Goal: Task Accomplishment & Management: Manage account settings

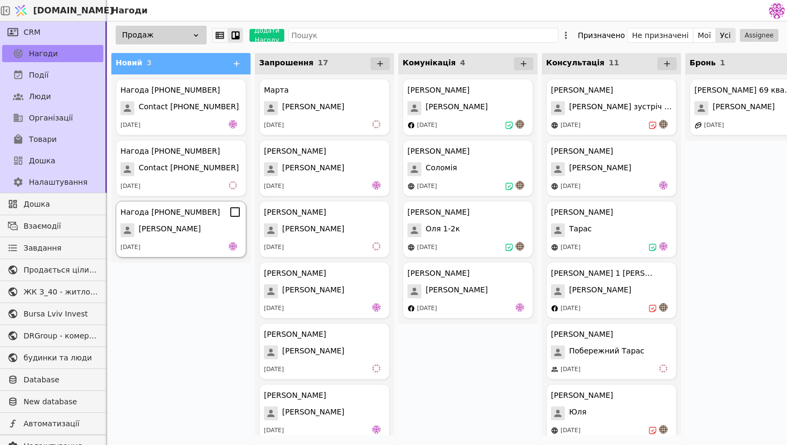
click at [195, 224] on div "[PERSON_NAME]" at bounding box center [181, 230] width 121 height 14
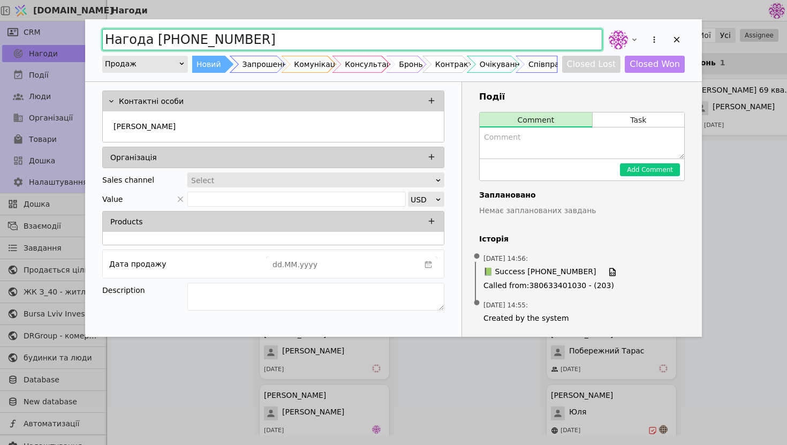
drag, startPoint x: 321, startPoint y: 41, endPoint x: 0, endPoint y: -28, distance: 328.9
click at [0, 0] on html "[DOMAIN_NAME] Нагоди CRM Нагоди Події Люди Організації Товари Дошка Налаштуванн…" at bounding box center [393, 222] width 787 height 445
type input "[PERSON_NAME]"
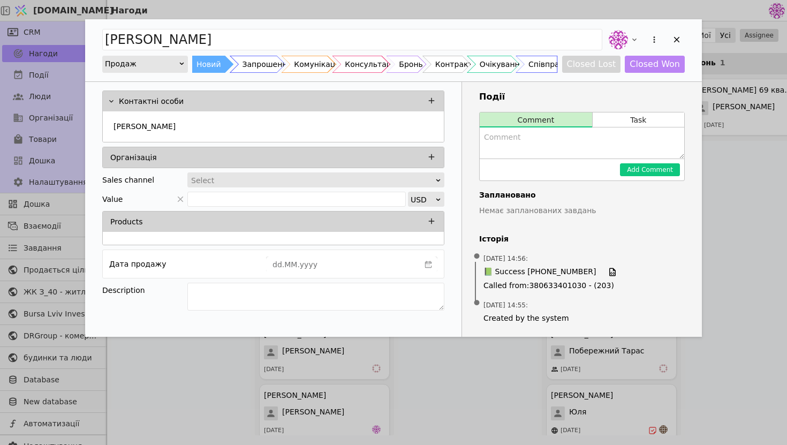
click at [522, 145] on textarea "Add Opportunity" at bounding box center [582, 142] width 205 height 31
type textarea "Зацікавлений надіслали запрошення"
click at [660, 169] on button "Add Comment" at bounding box center [650, 169] width 60 height 13
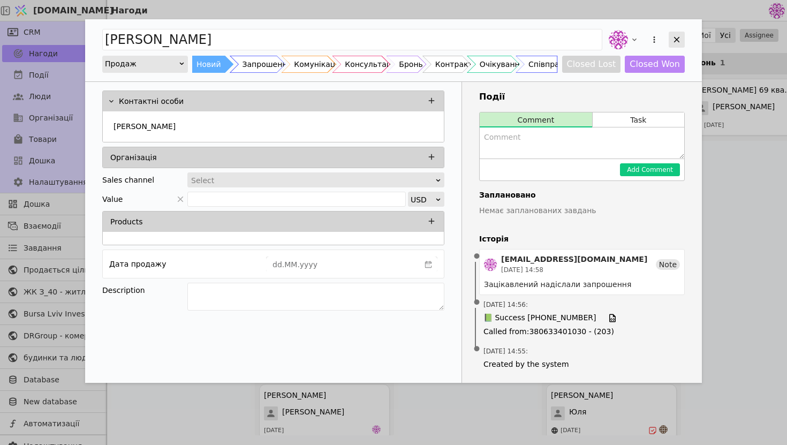
click at [680, 38] on icon "Add Opportunity" at bounding box center [677, 40] width 10 height 10
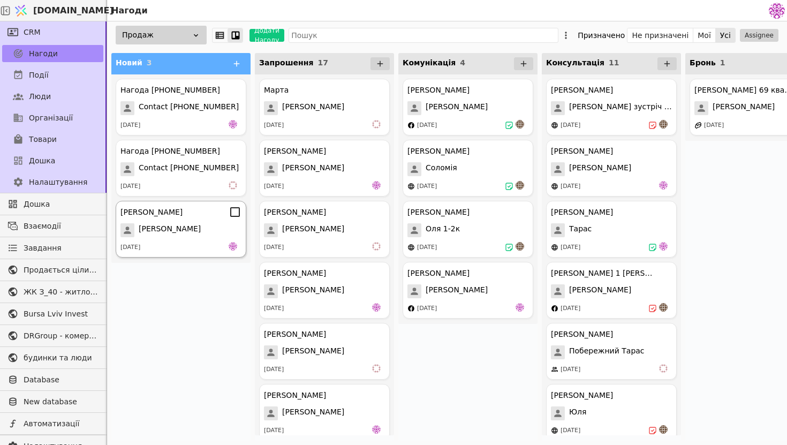
click at [204, 240] on div "[PERSON_NAME] [PERSON_NAME] [DATE]" at bounding box center [181, 229] width 131 height 57
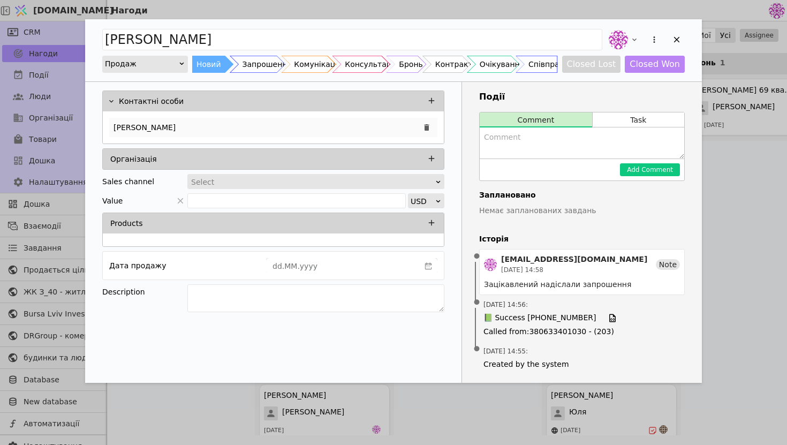
click at [164, 136] on div "[PERSON_NAME]" at bounding box center [273, 127] width 328 height 19
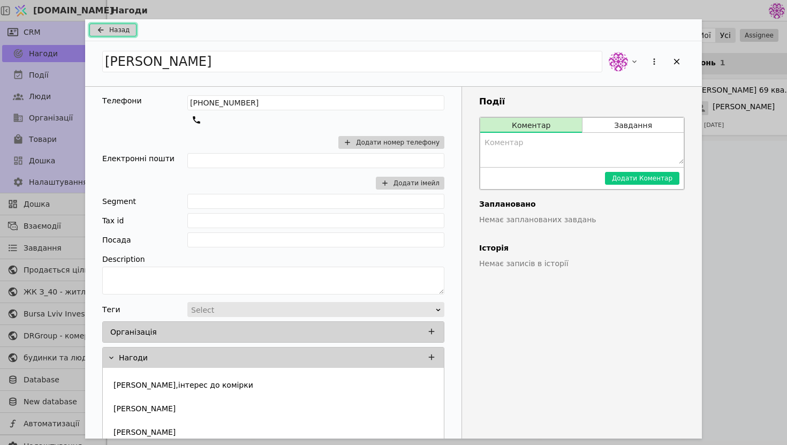
click at [115, 28] on span "Назад" at bounding box center [119, 30] width 20 height 10
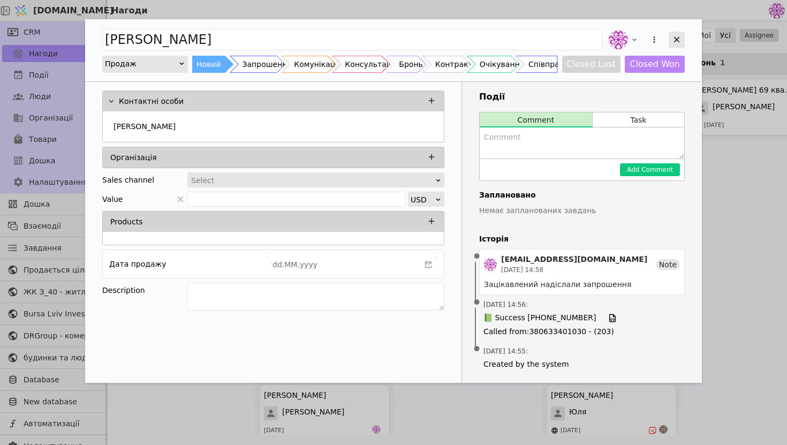
click at [677, 38] on icon "Add Opportunity" at bounding box center [677, 40] width 10 height 10
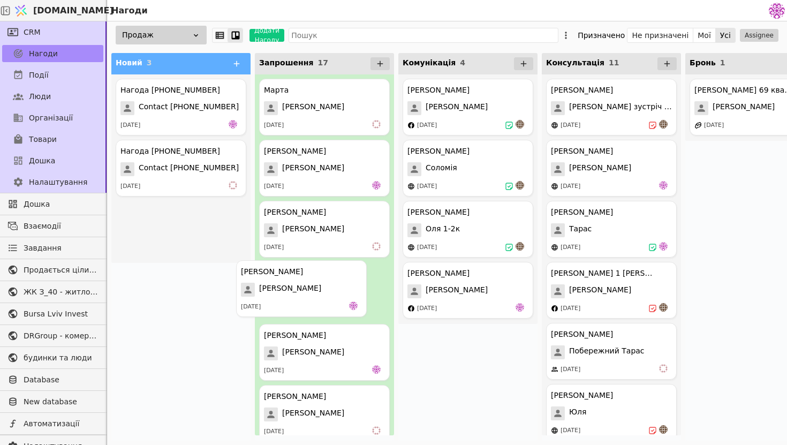
drag, startPoint x: 179, startPoint y: 227, endPoint x: 305, endPoint y: 289, distance: 140.4
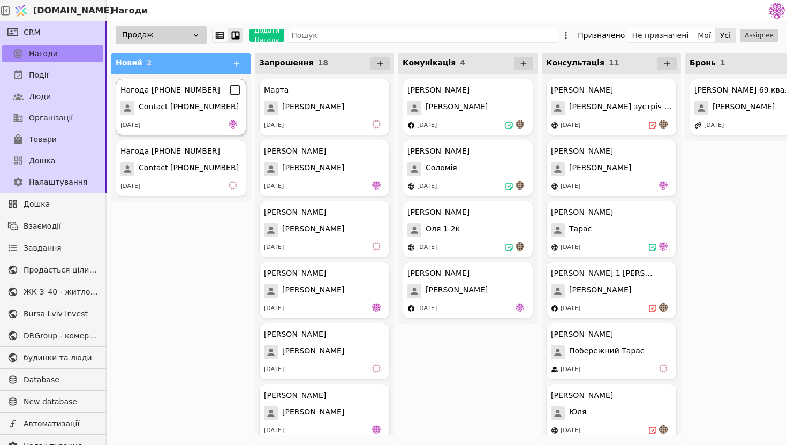
click at [202, 122] on div "[DATE]" at bounding box center [181, 125] width 121 height 11
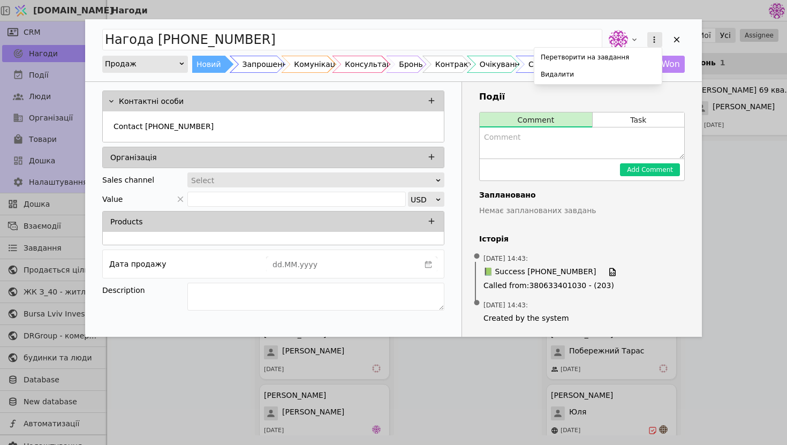
click at [656, 36] on icon "Add Opportunity" at bounding box center [655, 40] width 10 height 10
click at [624, 76] on div "Видалити" at bounding box center [598, 74] width 123 height 15
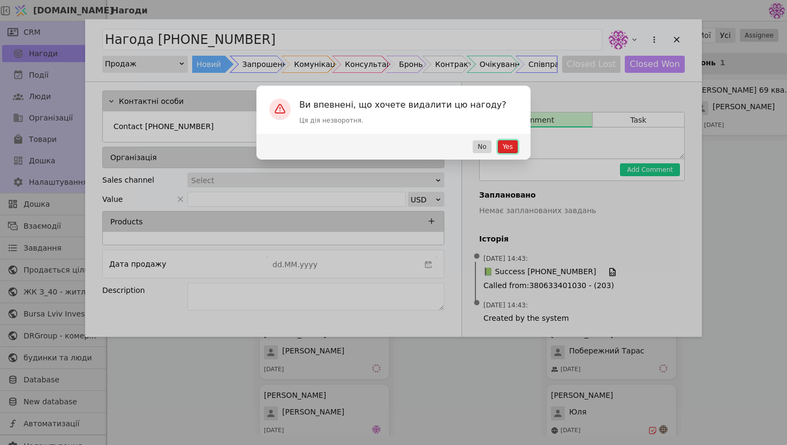
click at [515, 144] on button "Yes" at bounding box center [508, 146] width 20 height 13
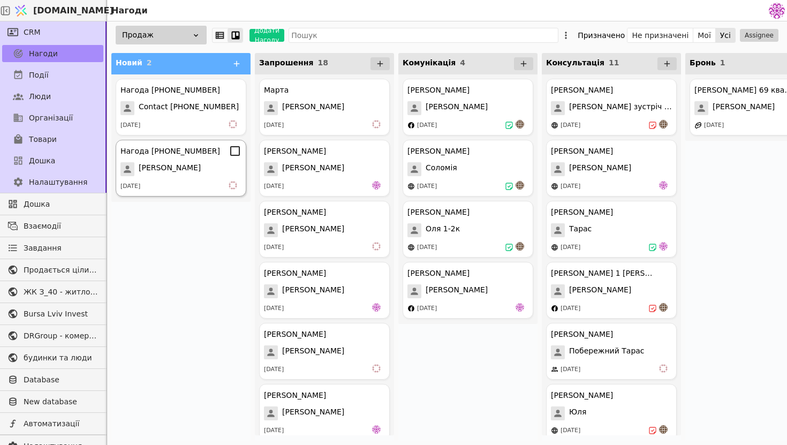
click at [178, 179] on div "Нагода [PHONE_NUMBER] [PERSON_NAME] [DATE]" at bounding box center [181, 168] width 131 height 57
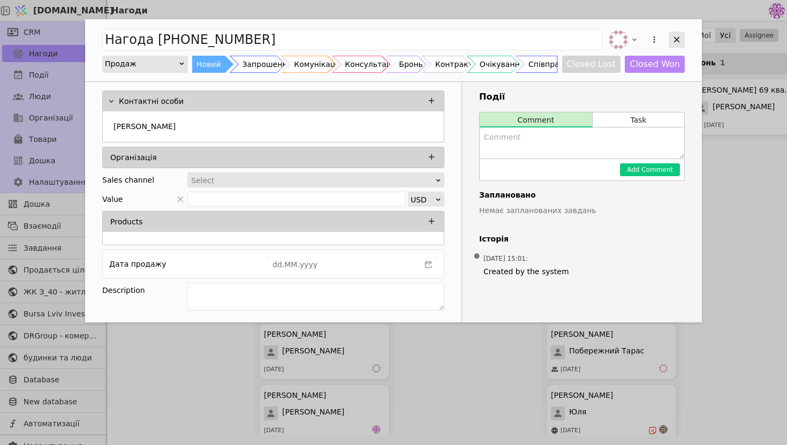
click at [671, 44] on div "Add Opportunity" at bounding box center [677, 40] width 16 height 16
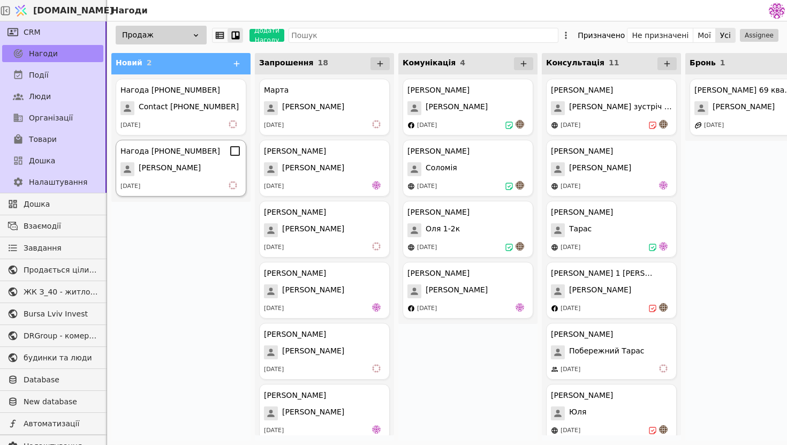
click at [183, 176] on span "[PERSON_NAME]" at bounding box center [170, 169] width 62 height 14
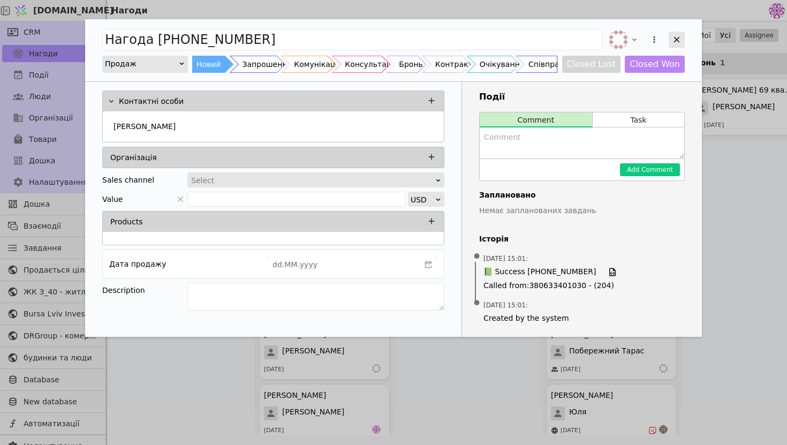
click at [682, 36] on div "Add Opportunity" at bounding box center [677, 40] width 16 height 16
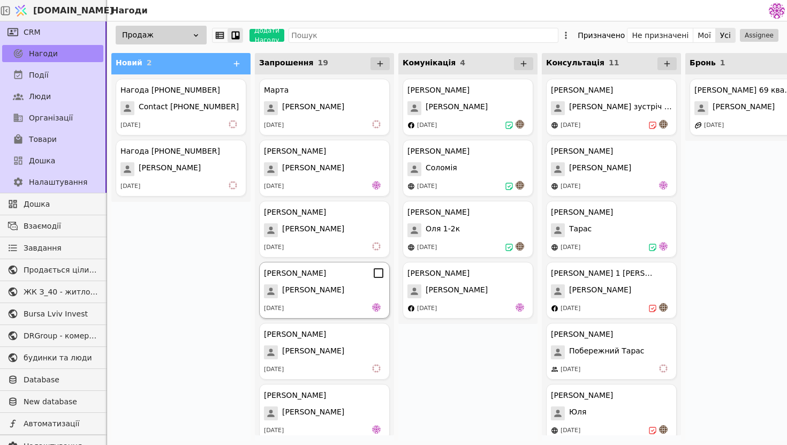
scroll to position [804, 0]
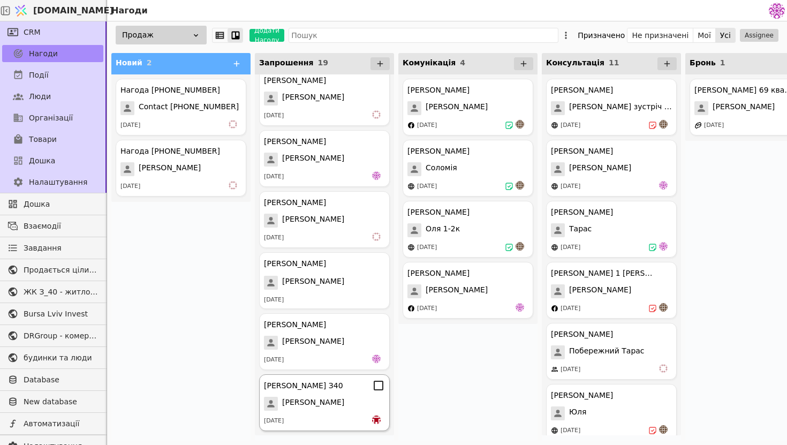
click at [341, 422] on div "[DATE]" at bounding box center [324, 421] width 121 height 11
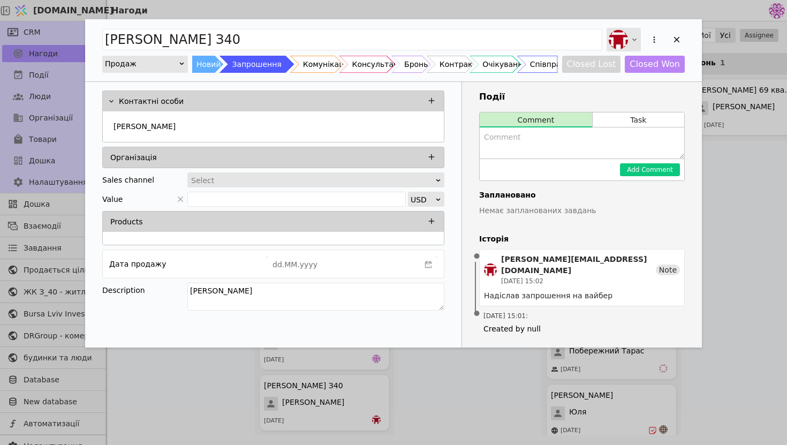
click at [632, 36] on icon "Add Opportunity" at bounding box center [634, 39] width 9 height 9
click at [682, 39] on div "Add Opportunity" at bounding box center [677, 40] width 16 height 16
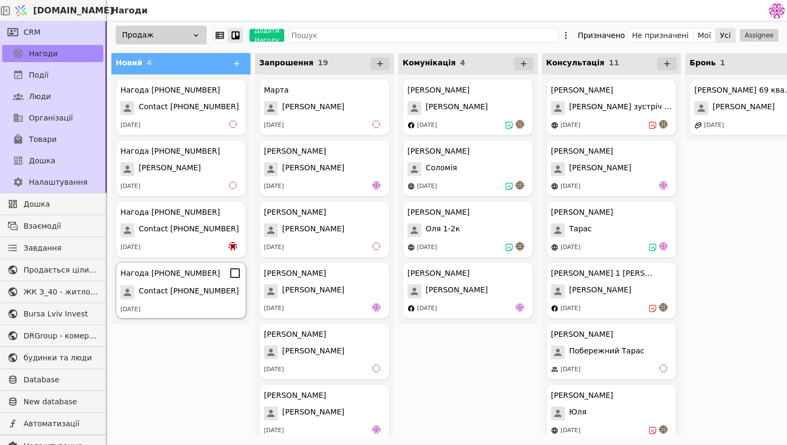
click at [177, 291] on span "Contact [PHONE_NUMBER]" at bounding box center [189, 293] width 100 height 14
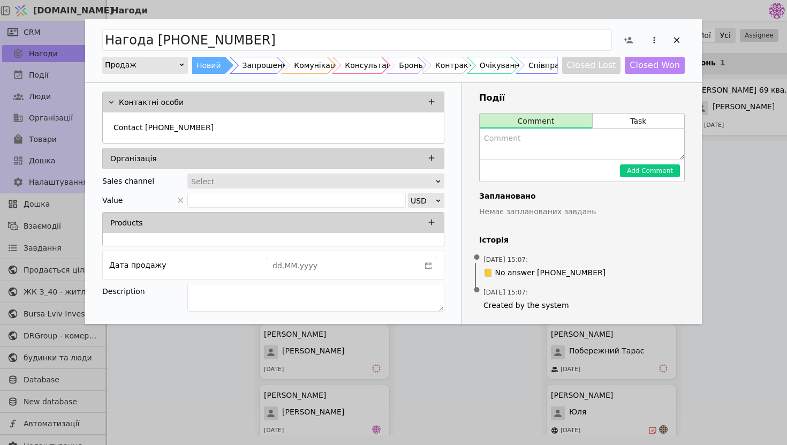
click at [506, 140] on textarea "Add Opportunity" at bounding box center [582, 144] width 205 height 31
click at [309, 126] on div "Contact [PHONE_NUMBER]" at bounding box center [273, 128] width 328 height 19
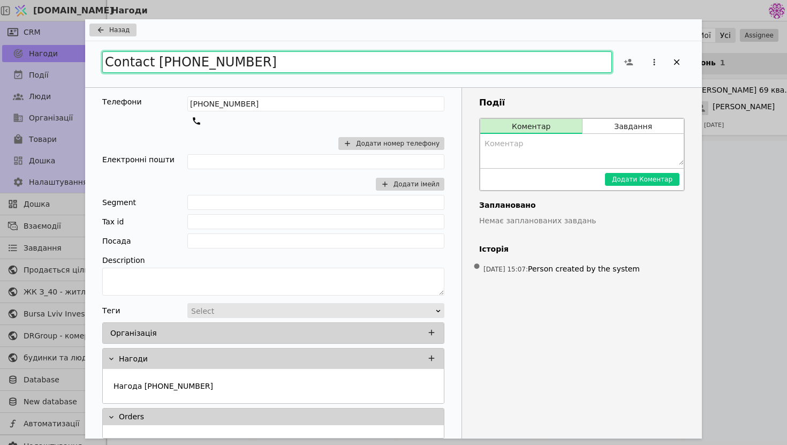
drag, startPoint x: 259, startPoint y: 63, endPoint x: 52, endPoint y: 57, distance: 207.4
click at [52, 57] on div "Назад Contact [PHONE_NUMBER] Телефони [PHONE_NUMBER] Додати номер телефону Елек…" at bounding box center [393, 222] width 787 height 445
type input "[PERSON_NAME]"
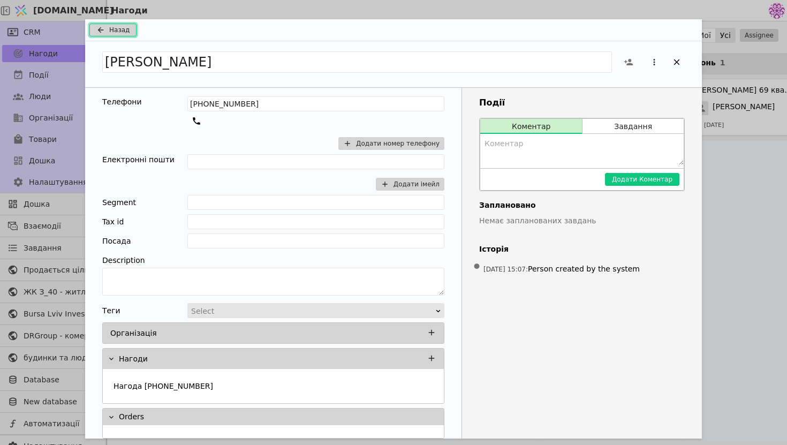
click at [112, 28] on span "Назад" at bounding box center [119, 30] width 20 height 10
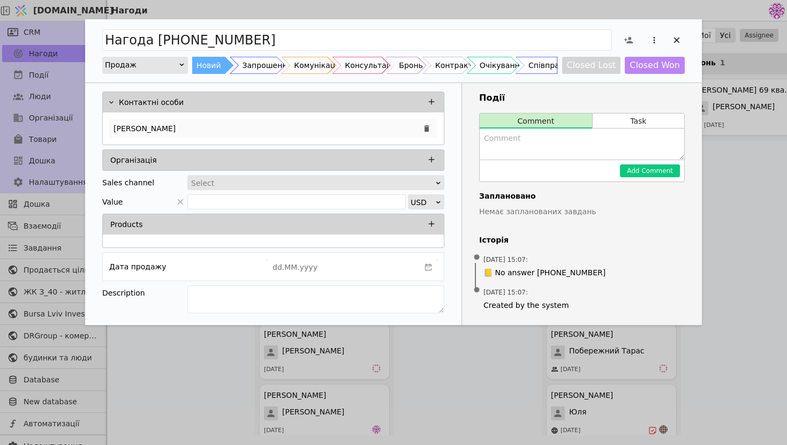
click at [187, 121] on div "[PERSON_NAME]" at bounding box center [273, 128] width 328 height 19
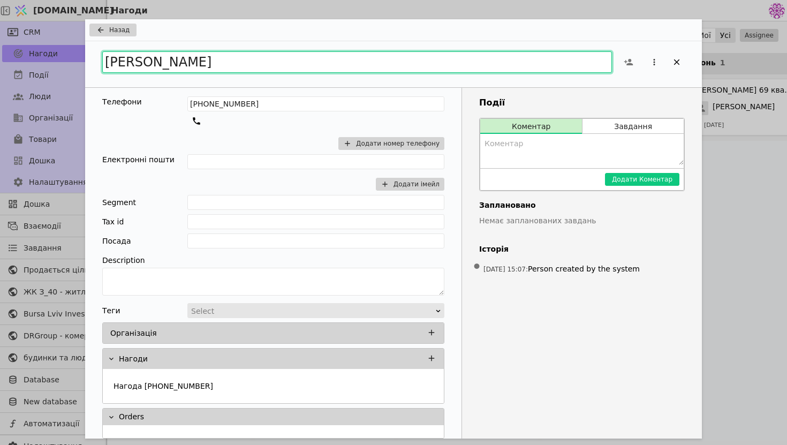
click at [207, 63] on input "[PERSON_NAME]" at bounding box center [357, 61] width 510 height 21
type input "[PERSON_NAME]"
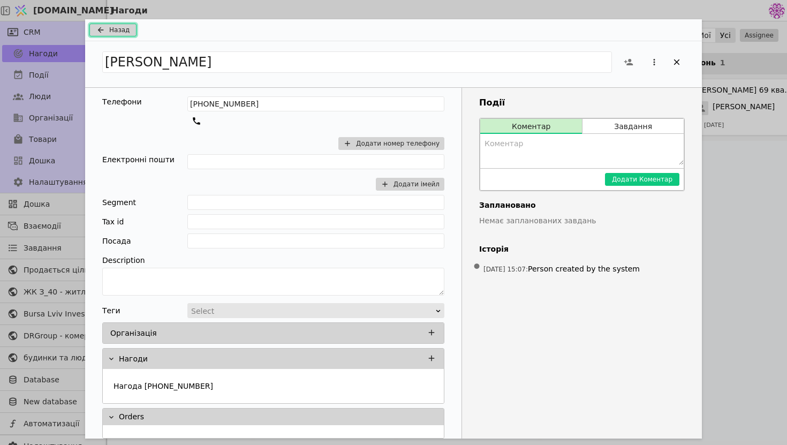
click at [123, 27] on span "Назад" at bounding box center [119, 30] width 20 height 10
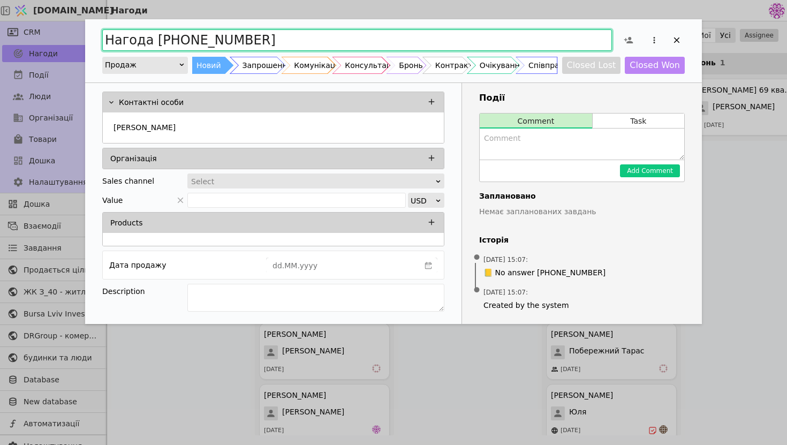
drag, startPoint x: 245, startPoint y: 37, endPoint x: 48, endPoint y: 12, distance: 198.2
click at [48, 12] on div "Нагода [PHONE_NUMBER] Продаж Новий Запрошення Комунікація Консультація Бронь Ко…" at bounding box center [393, 222] width 787 height 445
type input "[PERSON_NAME]"
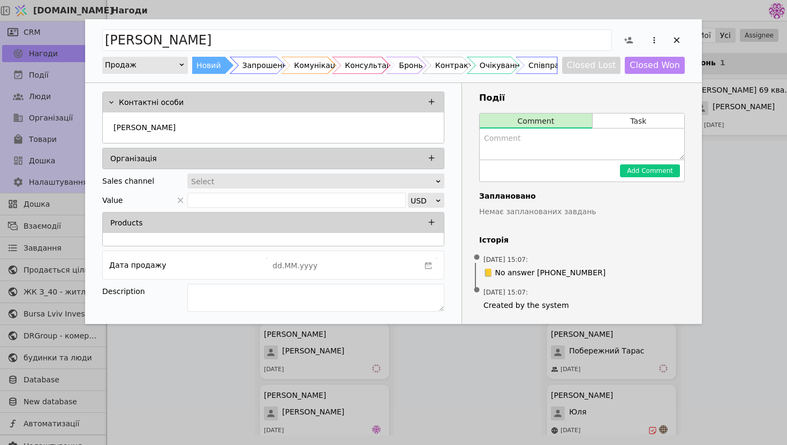
click at [522, 135] on textarea "Add Opportunity" at bounding box center [582, 144] width 205 height 31
type textarea "На вайбер надіслали"
click at [659, 171] on button "Add Comment" at bounding box center [650, 170] width 60 height 13
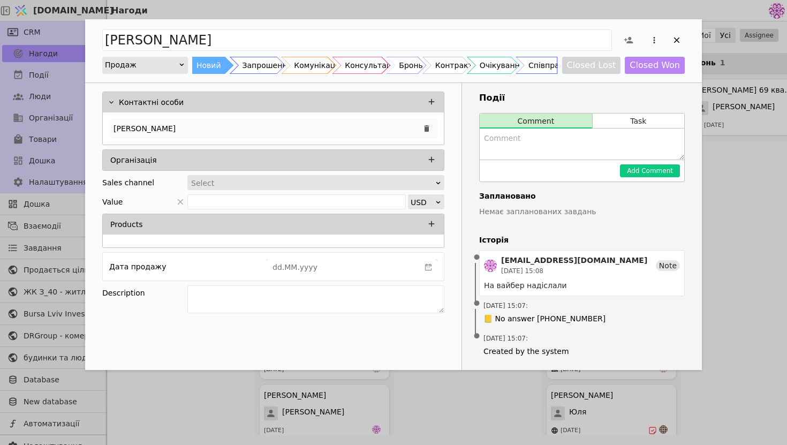
click at [206, 125] on div "[PERSON_NAME]" at bounding box center [273, 128] width 328 height 19
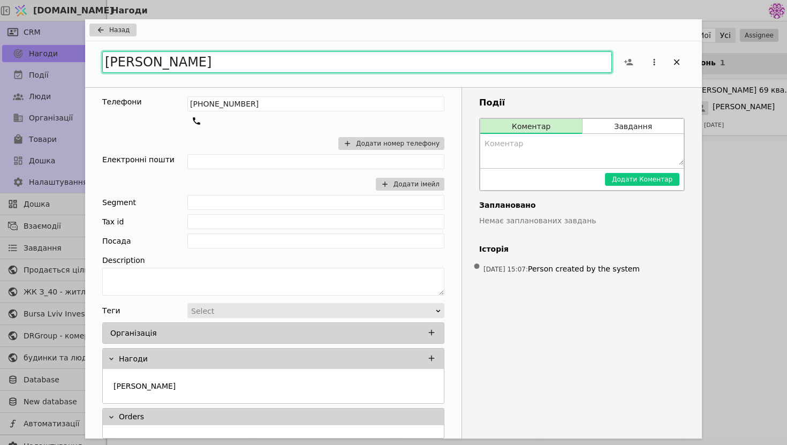
drag, startPoint x: 244, startPoint y: 59, endPoint x: 172, endPoint y: 59, distance: 71.8
click at [172, 59] on input "[PERSON_NAME]" at bounding box center [357, 61] width 510 height 21
type input "[PERSON_NAME]"
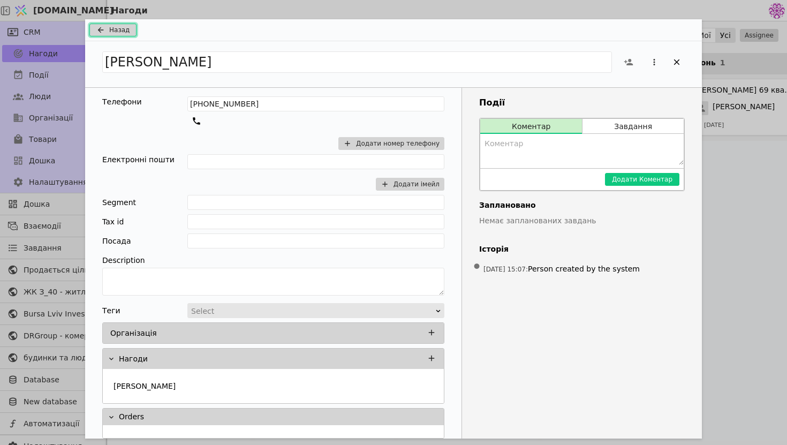
click at [131, 32] on button "Назад" at bounding box center [112, 30] width 47 height 13
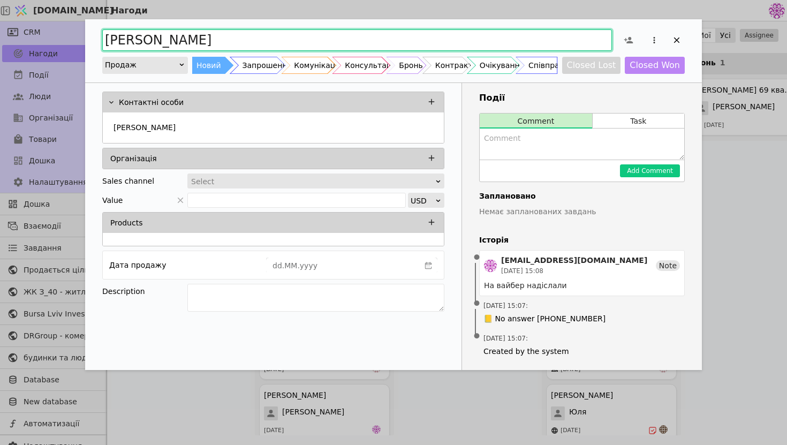
drag, startPoint x: 196, startPoint y: 42, endPoint x: 0, endPoint y: 26, distance: 196.2
click at [0, 26] on div "[PERSON_NAME] Новий Запрошення Комунікація Консультація Бронь Контракт Очікуван…" at bounding box center [393, 222] width 787 height 445
type input "[PERSON_NAME]"
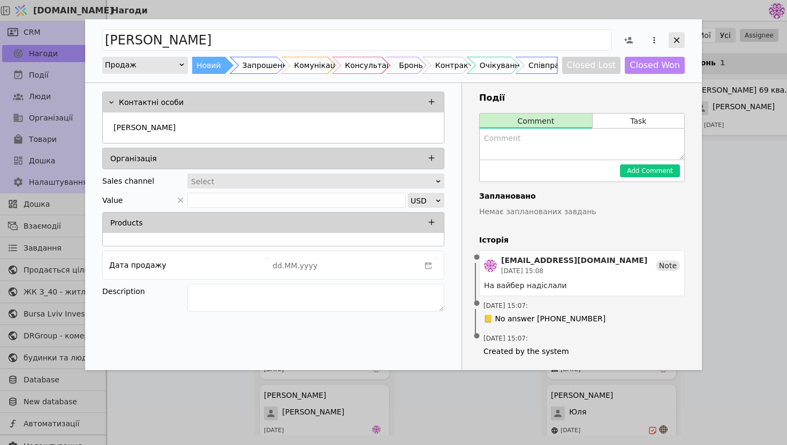
click at [682, 47] on div "Add Opportunity" at bounding box center [677, 40] width 16 height 16
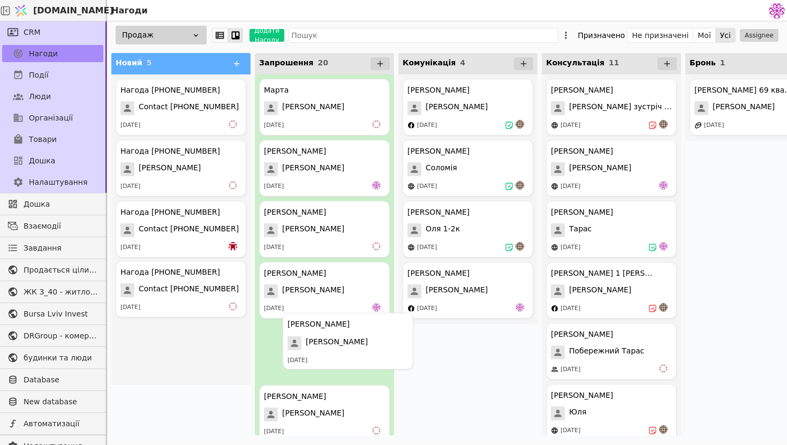
drag, startPoint x: 156, startPoint y: 302, endPoint x: 327, endPoint y: 352, distance: 178.7
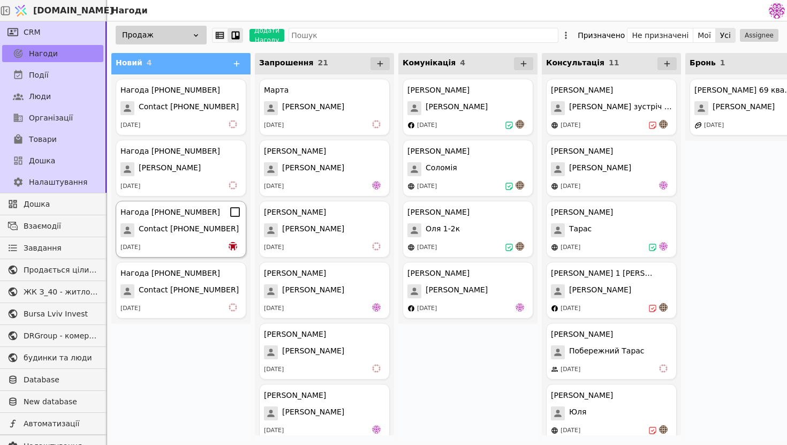
click at [185, 238] on div "Нагода [PHONE_NUMBER] Contact [PHONE_NUMBER] [DATE]" at bounding box center [181, 229] width 131 height 57
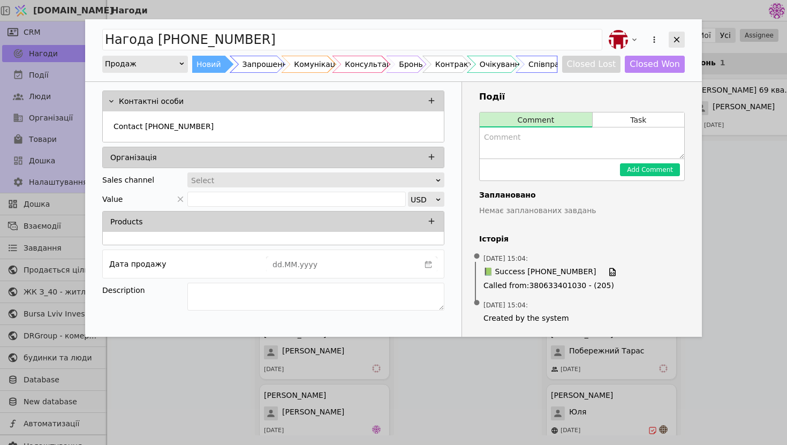
click at [675, 38] on icon "Add Opportunity" at bounding box center [677, 40] width 10 height 10
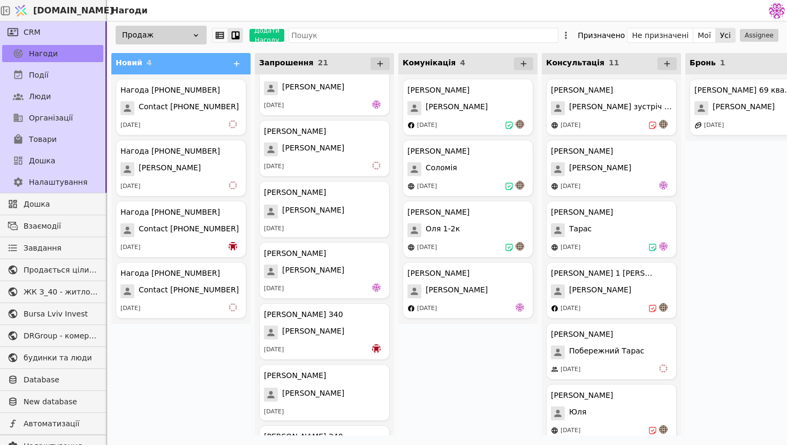
scroll to position [926, 0]
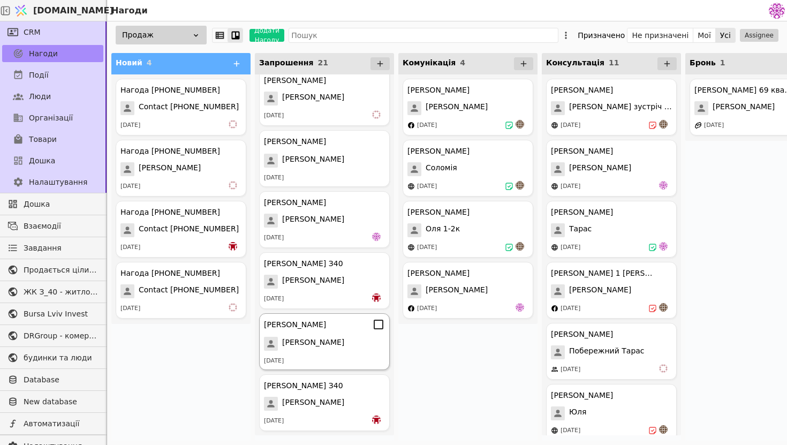
click at [348, 355] on div "[PERSON_NAME] [PERSON_NAME] [DATE]" at bounding box center [324, 341] width 131 height 57
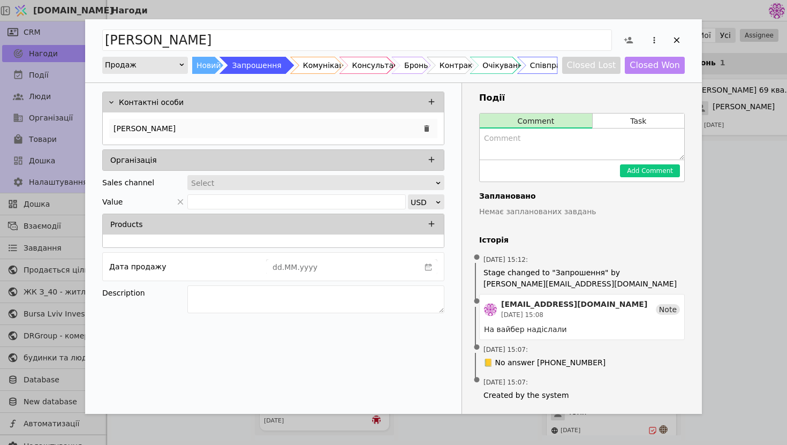
click at [282, 121] on div "[PERSON_NAME]" at bounding box center [273, 128] width 328 height 19
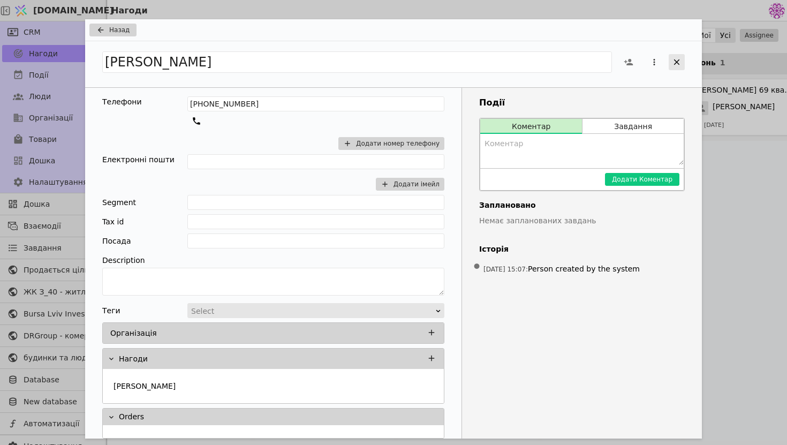
click at [685, 63] on div "Add Opportunity" at bounding box center [677, 62] width 16 height 16
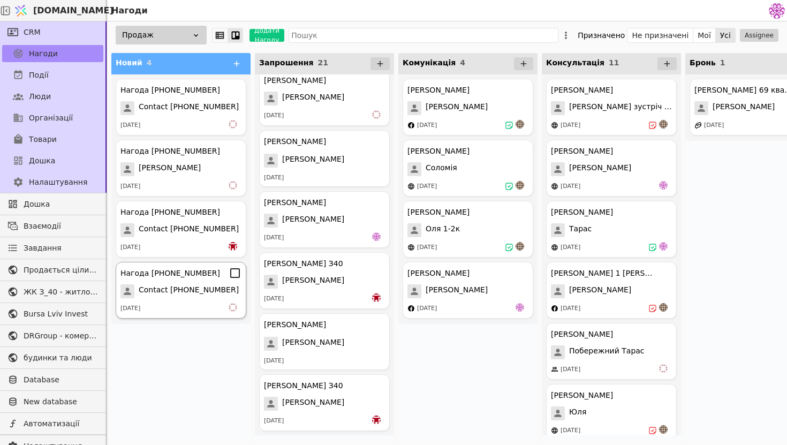
click at [214, 289] on span "Contact [PHONE_NUMBER]" at bounding box center [189, 291] width 100 height 14
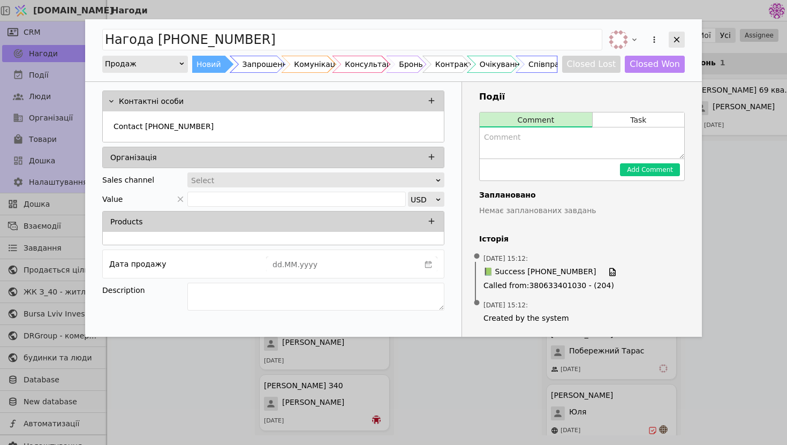
click at [680, 40] on icon "Add Opportunity" at bounding box center [677, 40] width 10 height 10
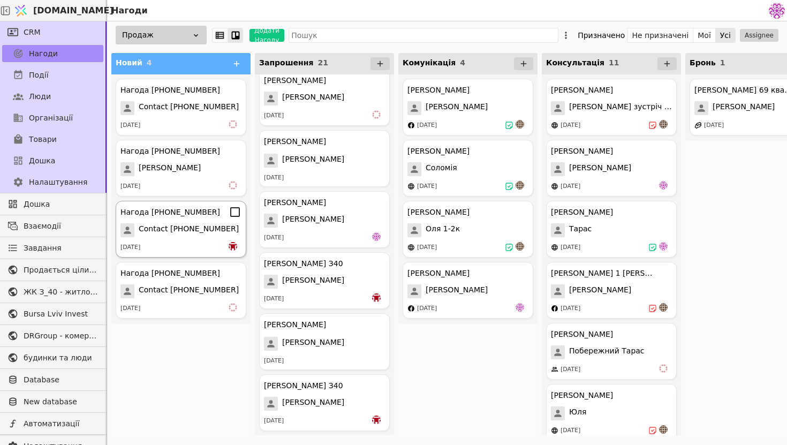
click at [204, 224] on span "Contact [PHONE_NUMBER]" at bounding box center [189, 230] width 100 height 14
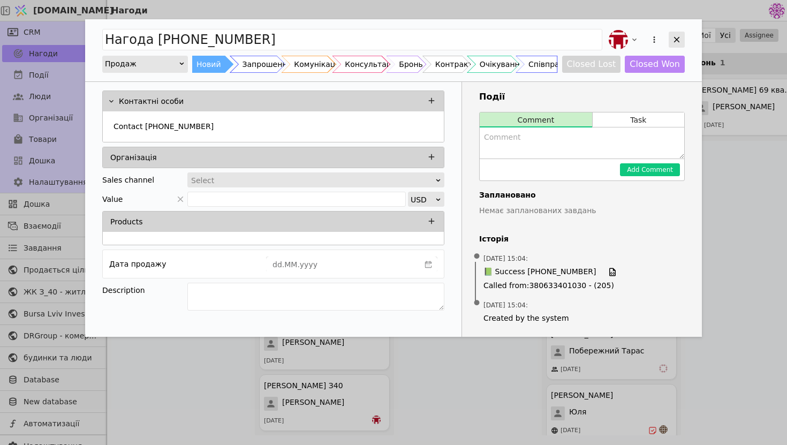
click at [676, 42] on icon "Add Opportunity" at bounding box center [677, 40] width 10 height 10
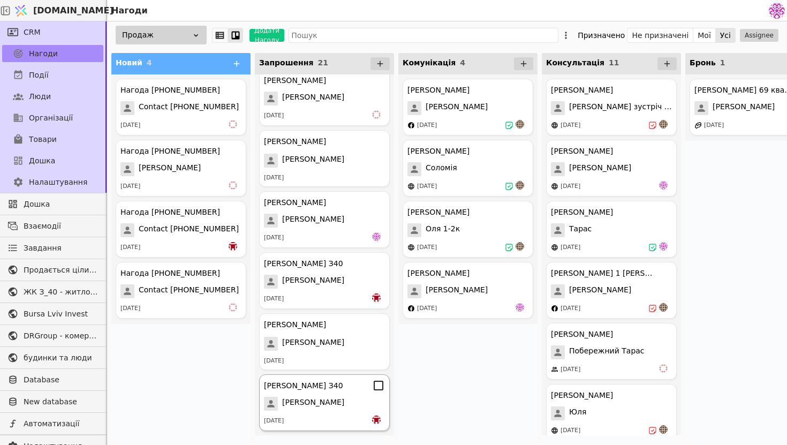
click at [332, 423] on div "[DATE]" at bounding box center [324, 421] width 121 height 11
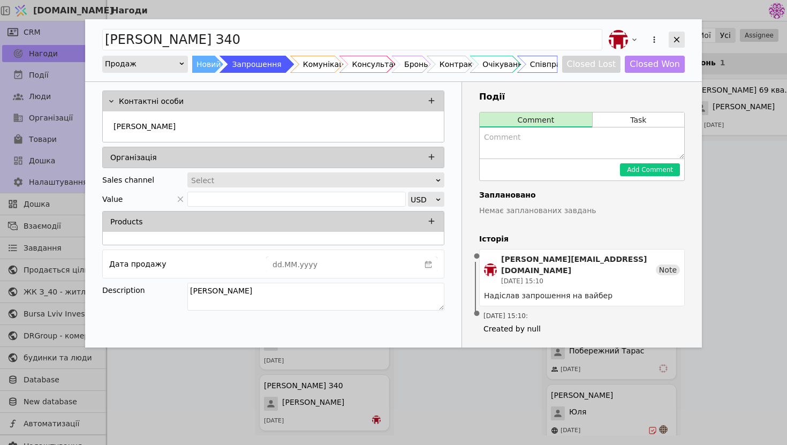
click at [682, 39] on div "Add Opportunity" at bounding box center [677, 40] width 16 height 16
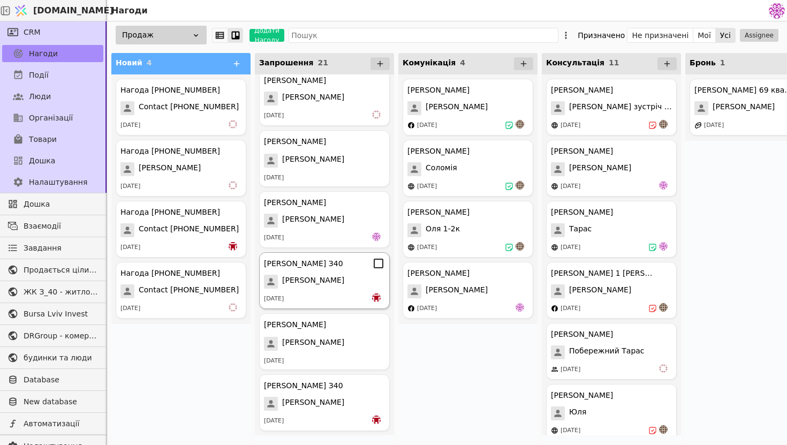
click at [324, 307] on div "[PERSON_NAME] З40 [PERSON_NAME] [DATE]" at bounding box center [324, 280] width 131 height 57
